Goal: Information Seeking & Learning: Find specific page/section

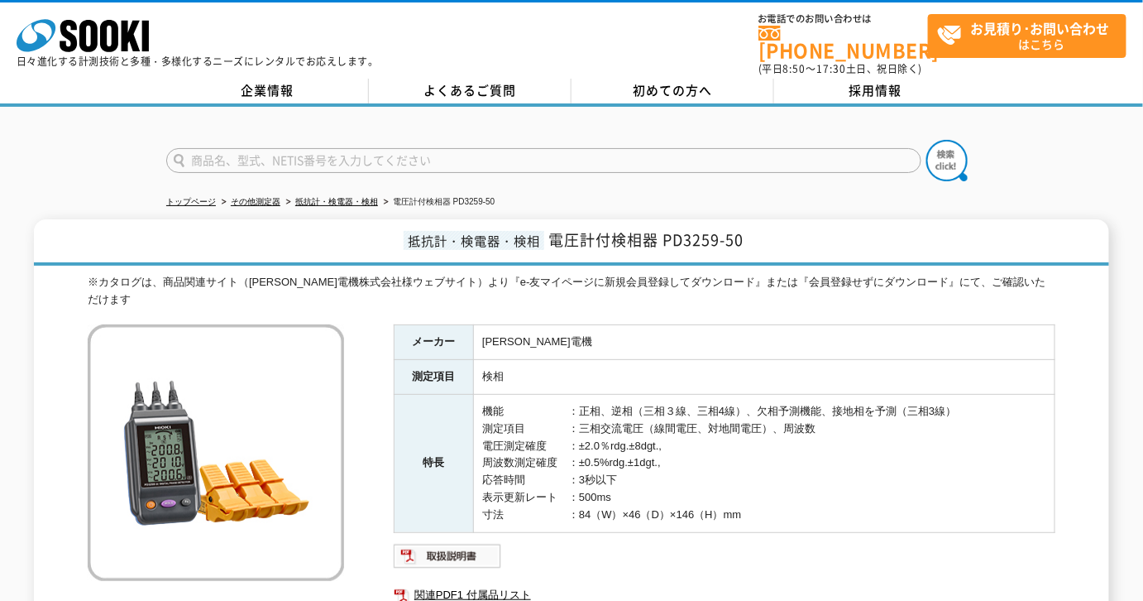
click at [326, 159] on input "text" at bounding box center [543, 160] width 755 height 25
paste input "ＳＷ－７０９Ｎ"
drag, startPoint x: 285, startPoint y: 146, endPoint x: 67, endPoint y: 159, distance: 217.9
click at [67, 159] on div "ＳＷ－７０９Ｎ" at bounding box center [571, 146] width 1143 height 79
type input "SW-709N"
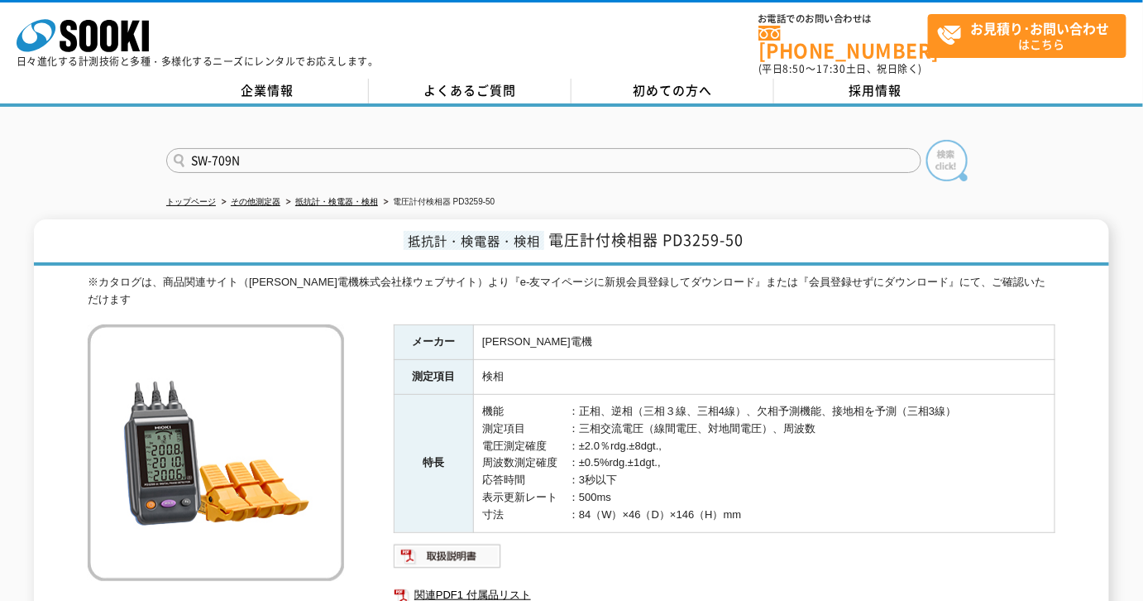
click at [931, 140] on img at bounding box center [946, 160] width 41 height 41
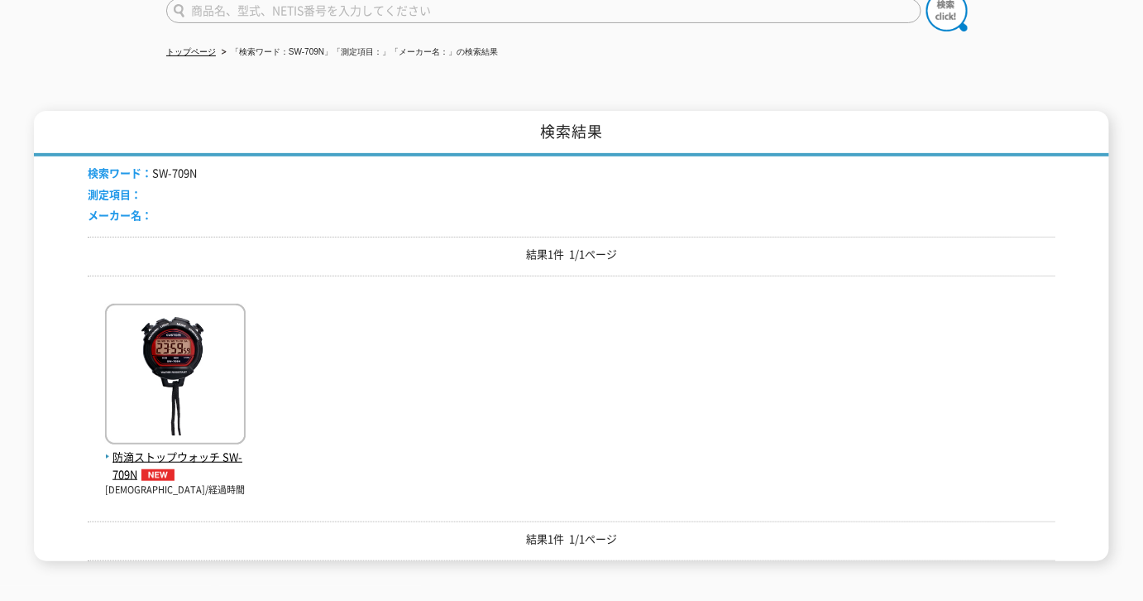
click at [216, 389] on img at bounding box center [175, 376] width 141 height 145
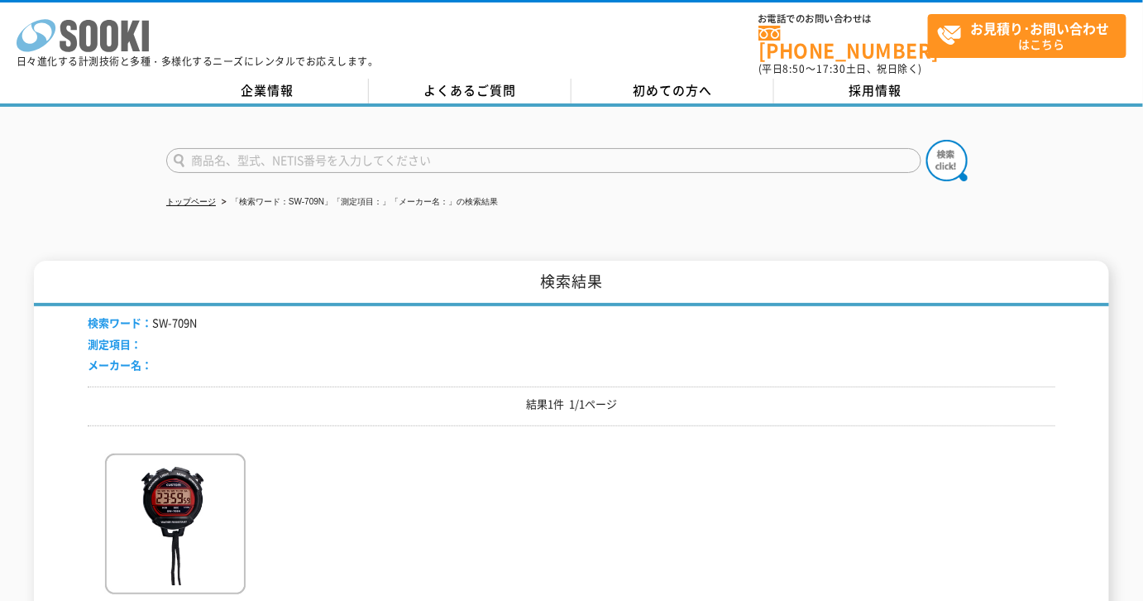
click at [135, 39] on polygon at bounding box center [131, 36] width 19 height 31
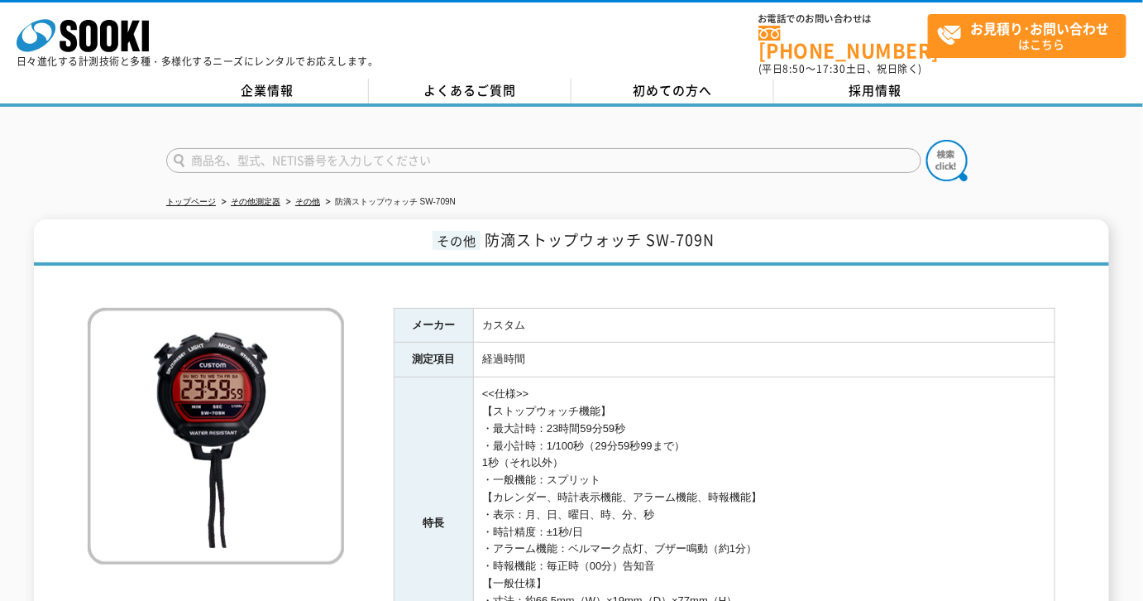
click at [367, 8] on div "株式会社 ソーキ spMenu 日々進化する計測技術と多種・多様化するニーズにレンタルでお応えします。 お電話でのお問い合わせは 0120-856-990 (…" at bounding box center [571, 39] width 1143 height 74
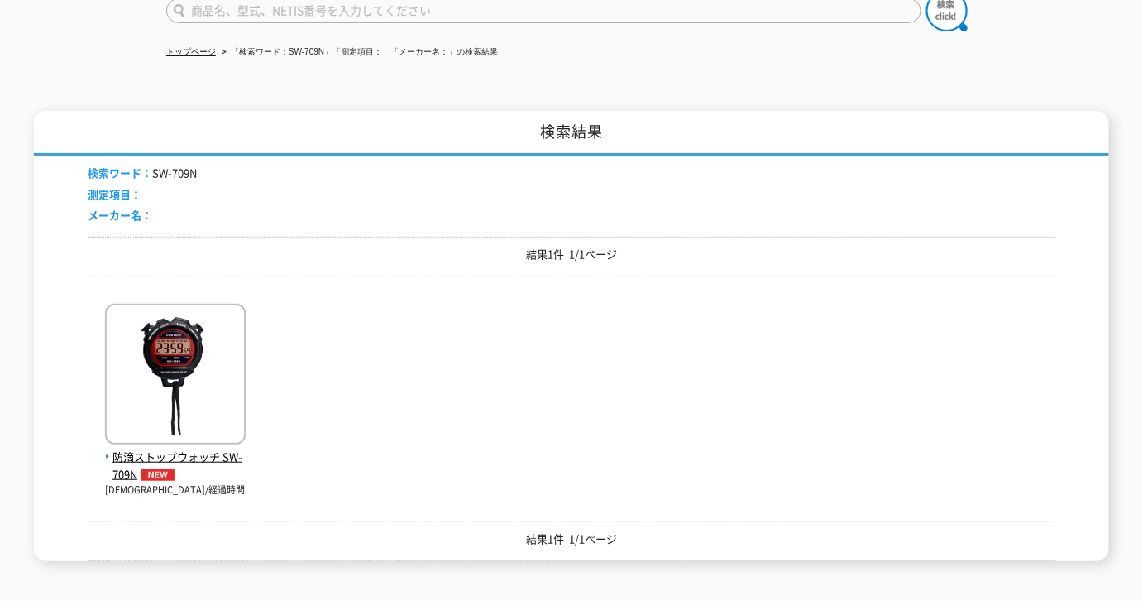
scroll to position [225, 0]
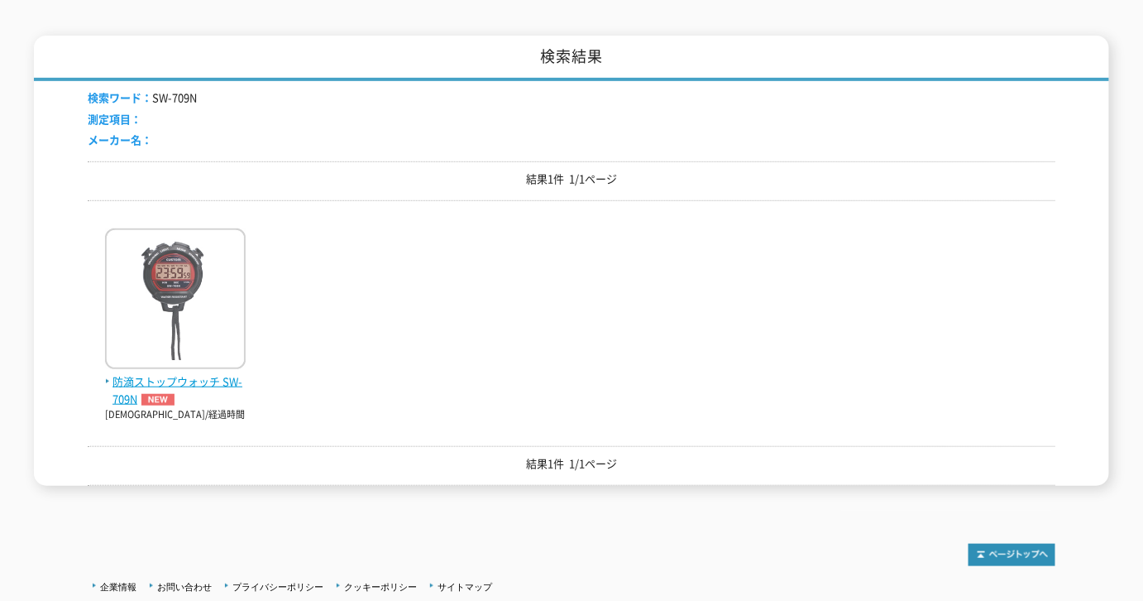
click at [223, 272] on img at bounding box center [175, 300] width 141 height 145
